Goal: Subscribe to service/newsletter

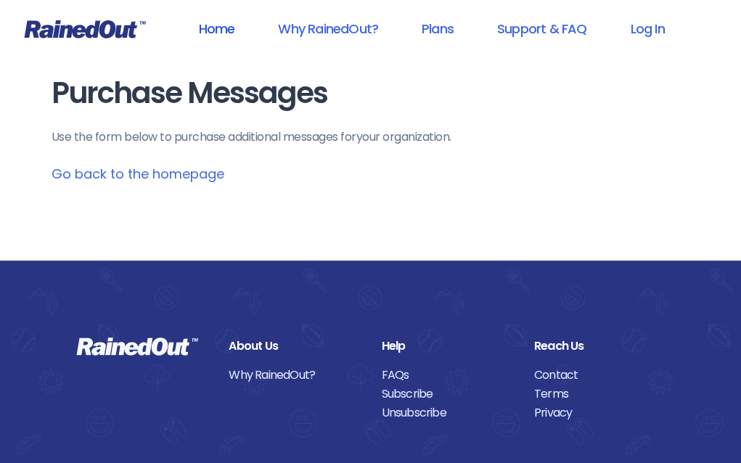
click at [212, 27] on link "Home" at bounding box center [216, 28] width 74 height 33
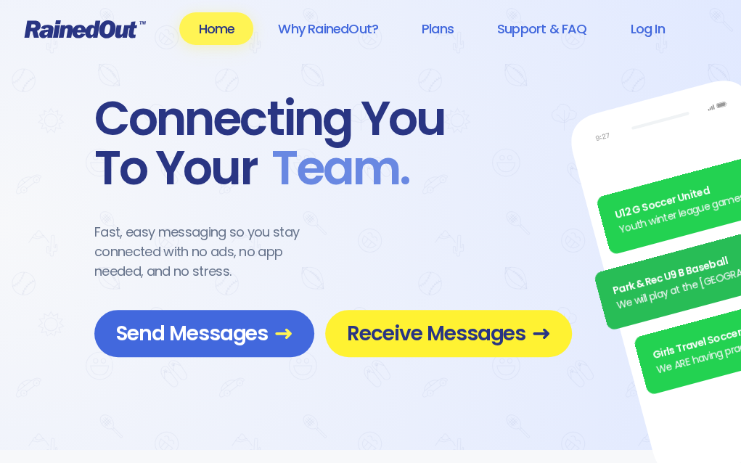
click at [413, 323] on span "Receive Messages" at bounding box center [448, 333] width 203 height 25
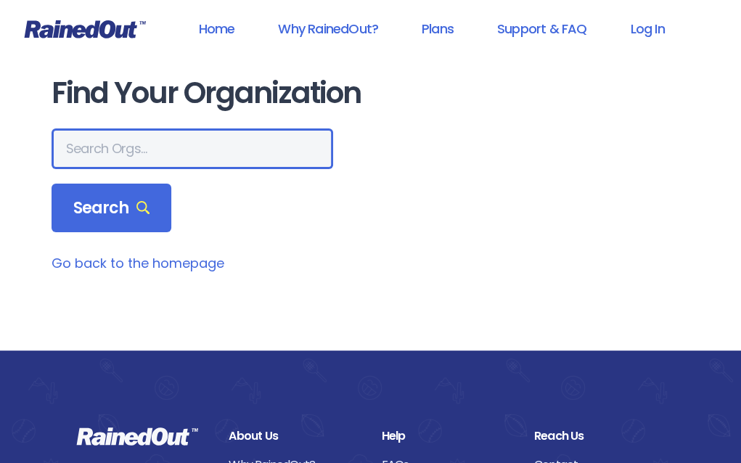
click at [138, 144] on input "text" at bounding box center [192, 148] width 281 height 41
type input "winter park [PERSON_NAME] - league"
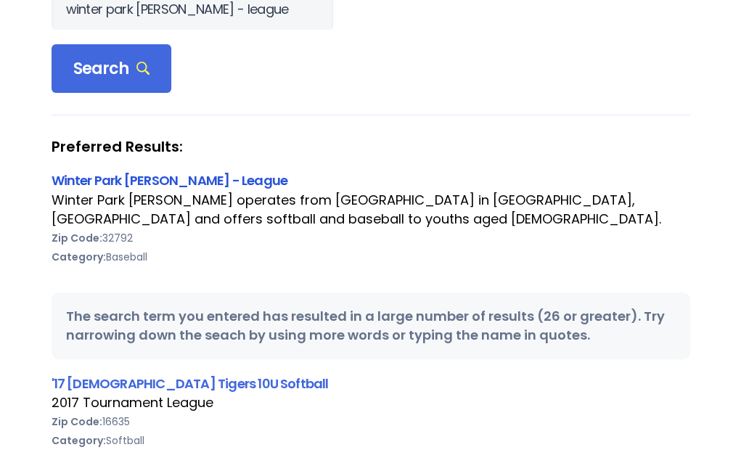
scroll to position [0, 0]
click at [210, 182] on link "Winter Park [PERSON_NAME] - League" at bounding box center [170, 180] width 236 height 18
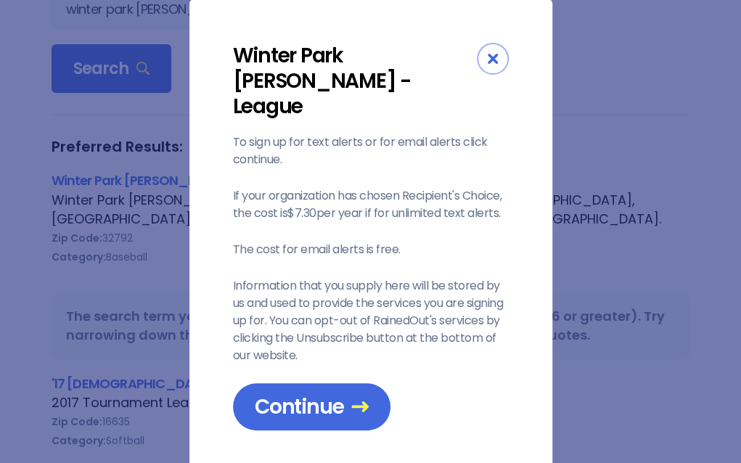
scroll to position [23, 0]
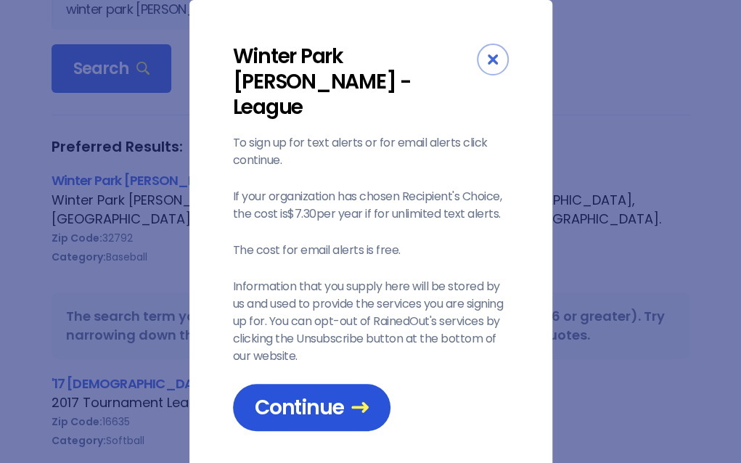
click at [337, 395] on span "Continue" at bounding box center [312, 407] width 114 height 25
